Goal: Obtain resource: Obtain resource

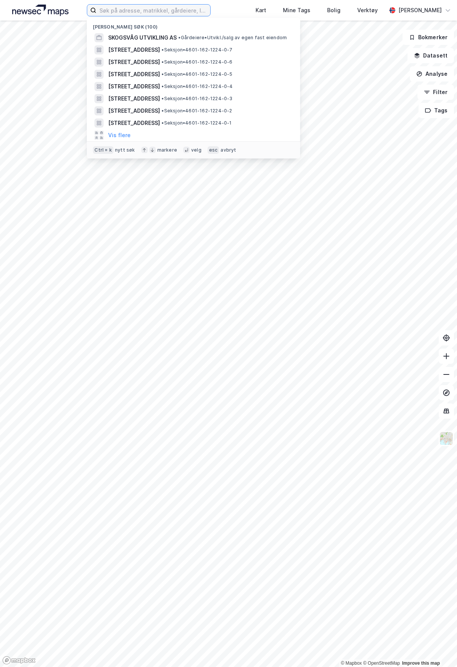
click at [178, 12] on input at bounding box center [153, 10] width 114 height 11
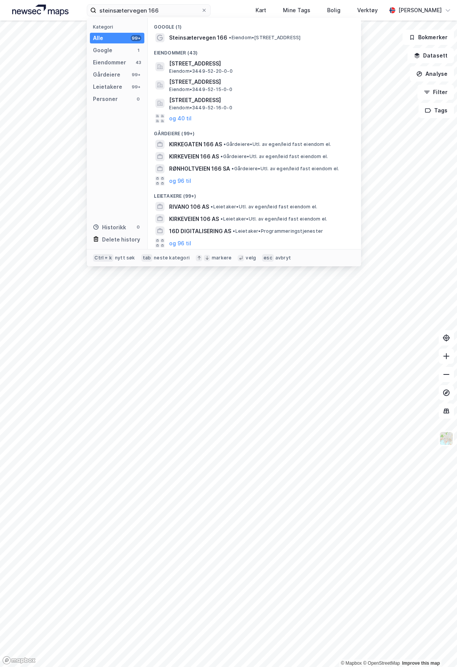
click at [192, 35] on span "Steinsætervegen 166" at bounding box center [198, 37] width 58 height 9
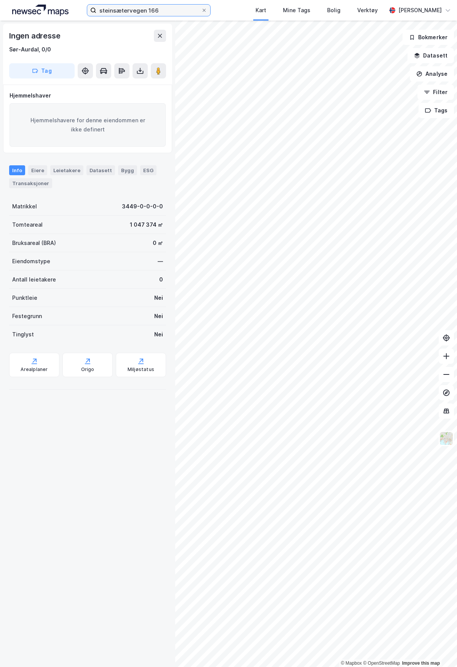
click at [168, 7] on input "steinsætervegen 166" at bounding box center [148, 10] width 105 height 11
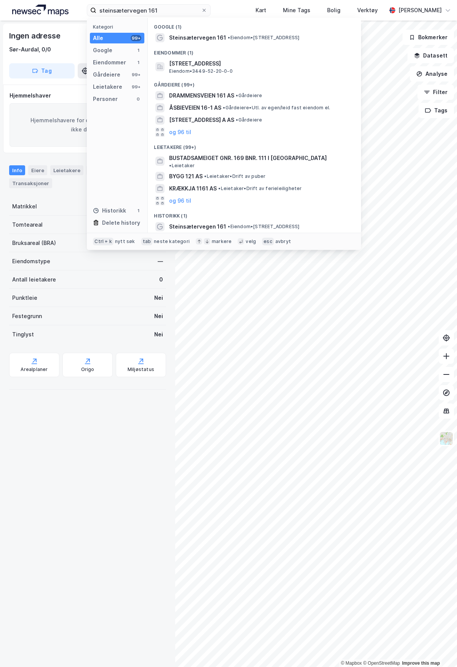
click at [190, 68] on span "Eiendom • 3449-52-20-0-0" at bounding box center [200, 71] width 63 height 6
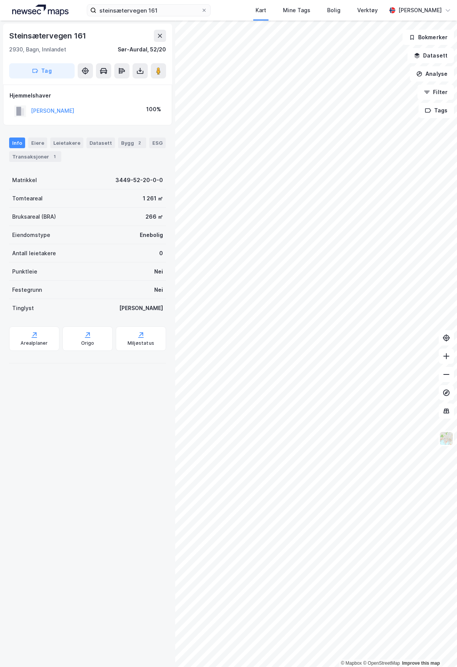
click at [140, 64] on button at bounding box center [140, 70] width 15 height 15
click at [115, 88] on div "Last ned grunnbok" at bounding box center [102, 86] width 44 height 6
click at [160, 9] on input "steinsætervegen 161" at bounding box center [148, 10] width 105 height 11
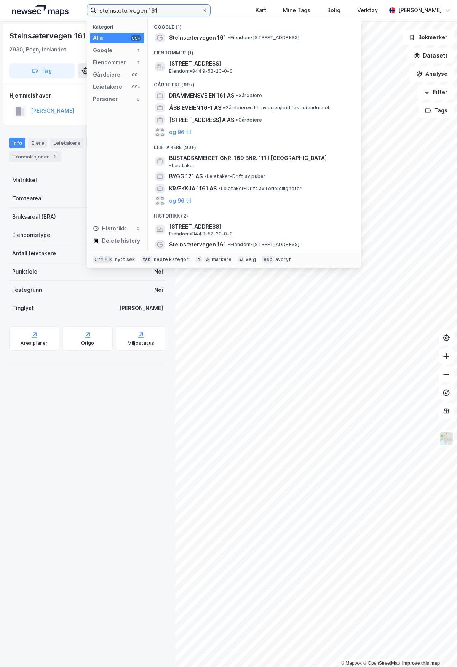
drag, startPoint x: 160, startPoint y: 9, endPoint x: 50, endPoint y: 5, distance: 109.8
click at [50, 5] on div "steinsætervegen 161 Kategori Alle 99+ Google 1 Eiendommer 1 Gårdeiere 99+ Leiet…" at bounding box center [228, 10] width 457 height 21
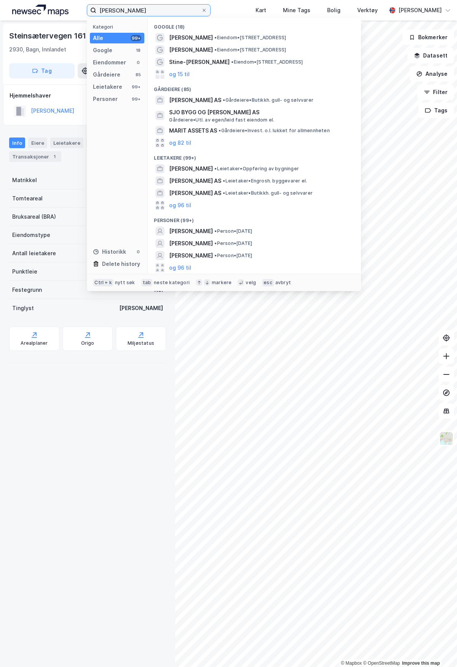
type input "[PERSON_NAME]"
click at [190, 227] on span "[PERSON_NAME]" at bounding box center [191, 231] width 44 height 9
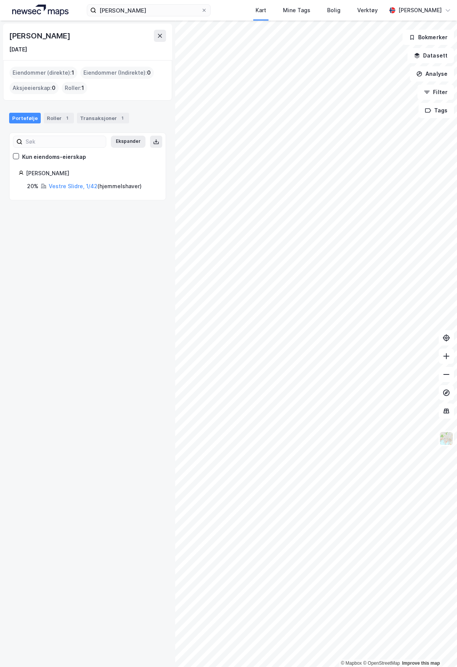
click at [62, 185] on link "Vestre Slidre, 1/42" at bounding box center [73, 186] width 49 height 6
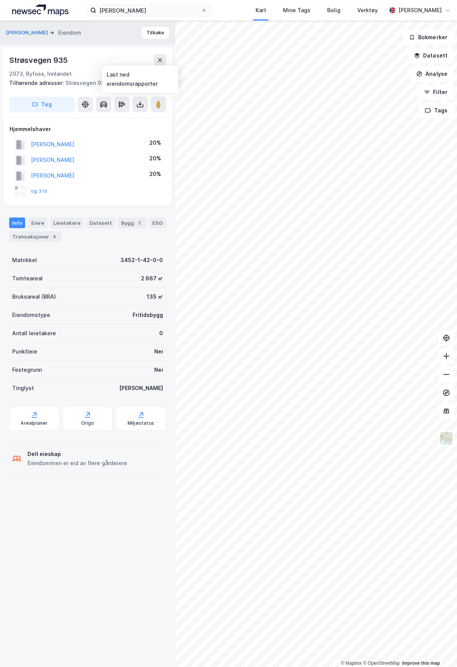
click at [139, 103] on icon at bounding box center [140, 105] width 8 height 8
click at [112, 122] on div "Last ned grunnbok" at bounding box center [102, 120] width 44 height 6
